Goal: Task Accomplishment & Management: Use online tool/utility

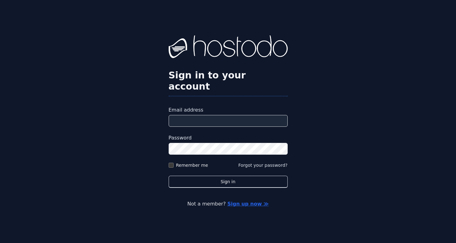
type input "*"
type input "**********"
click at [169, 176] on button "Sign in" at bounding box center [228, 182] width 119 height 12
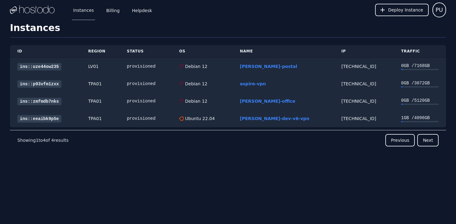
click at [270, 168] on div "ID Region Status OS Name IP Traffic ins::uze44ow235 LV01 provisioned Debian 12 …" at bounding box center [228, 108] width 436 height 142
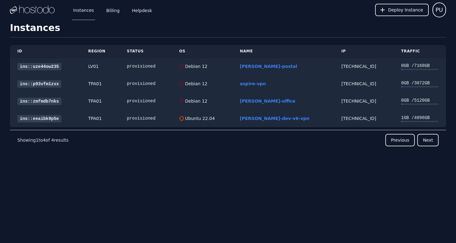
click at [239, 188] on div "Instances Billing Helpdesk Deploy Instance PU Instances SSH Keys Billing Helpde…" at bounding box center [228, 121] width 456 height 243
click at [43, 100] on link "ins::zmfmdb7nks" at bounding box center [39, 101] width 44 height 7
click at [34, 84] on link "ins::p93vfm1zxx" at bounding box center [39, 83] width 44 height 7
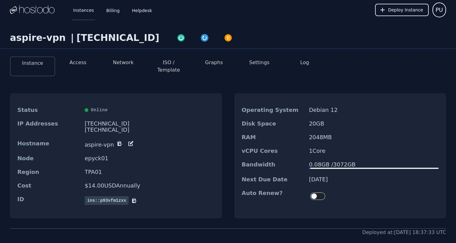
click at [81, 9] on link "Instances" at bounding box center [83, 10] width 23 height 20
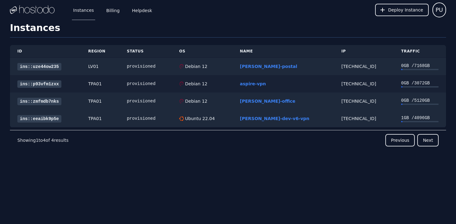
click at [37, 84] on link "ins::p93vfm1zxx" at bounding box center [39, 83] width 44 height 7
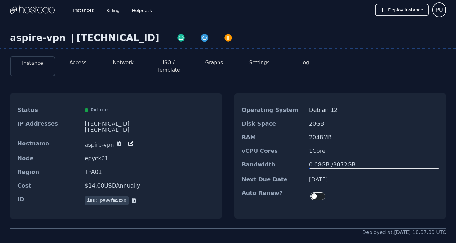
click at [86, 62] on li "Access" at bounding box center [77, 66] width 45 height 20
click at [79, 63] on button "Access" at bounding box center [77, 62] width 17 height 7
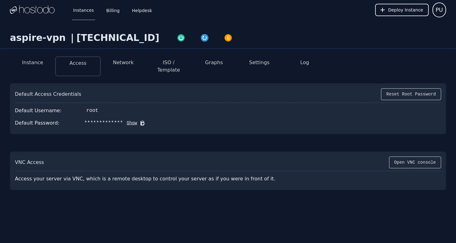
click at [140, 121] on icon at bounding box center [142, 123] width 5 height 5
click at [418, 156] on button "Open VNC console" at bounding box center [415, 162] width 52 height 12
click at [94, 37] on div "66.187.6.158" at bounding box center [118, 37] width 83 height 11
copy div "66.187.6.158"
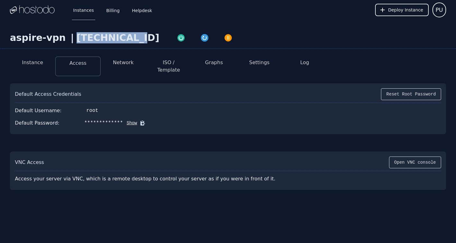
click at [140, 121] on icon at bounding box center [142, 123] width 5 height 5
click at [166, 222] on div "**********" at bounding box center [228, 136] width 456 height 232
click at [140, 121] on icon at bounding box center [142, 123] width 5 height 5
